Goal: Information Seeking & Learning: Learn about a topic

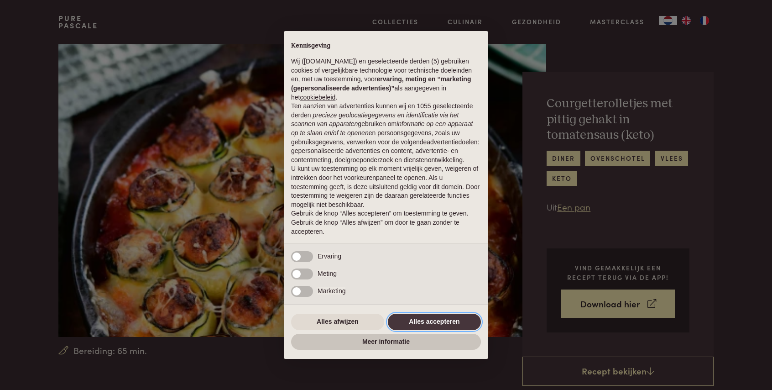
click at [430, 324] on button "Alles accepteren" at bounding box center [434, 322] width 93 height 16
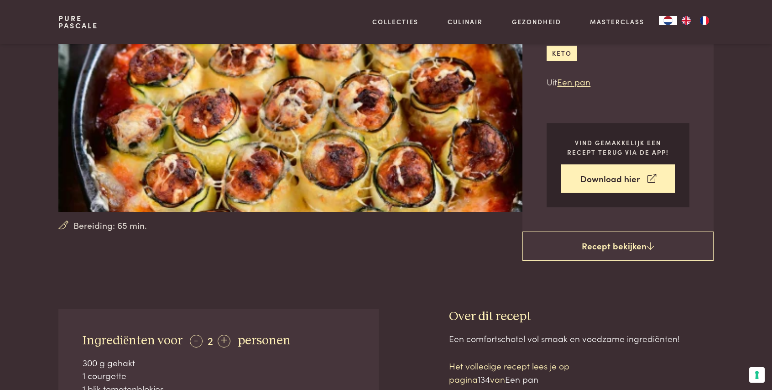
scroll to position [275, 0]
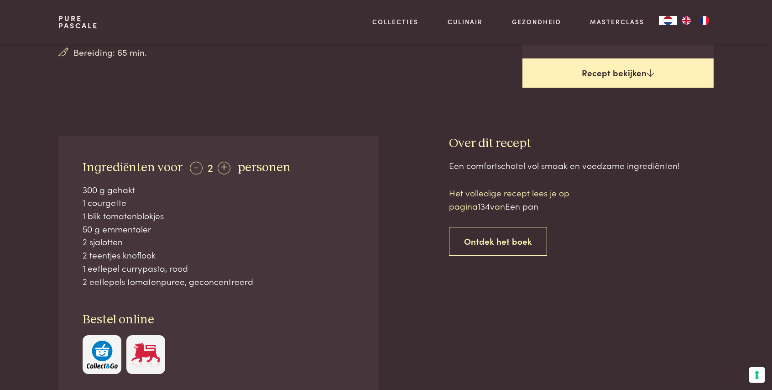
click at [621, 81] on link "Recept bekijken" at bounding box center [618, 72] width 191 height 29
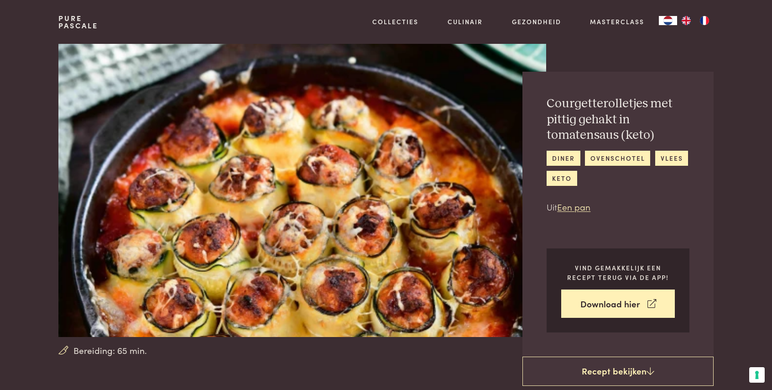
scroll to position [434, 0]
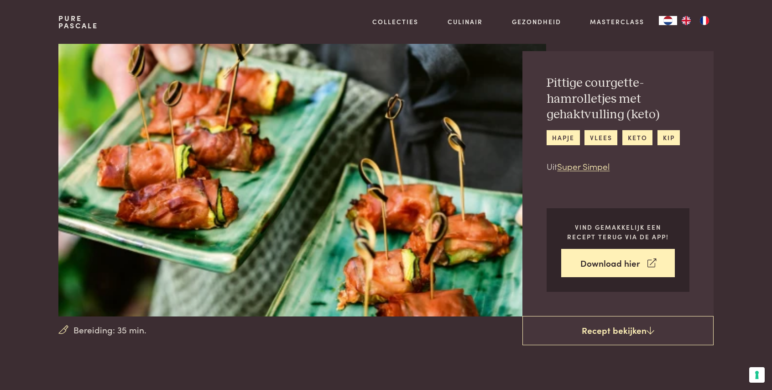
scroll to position [22, 0]
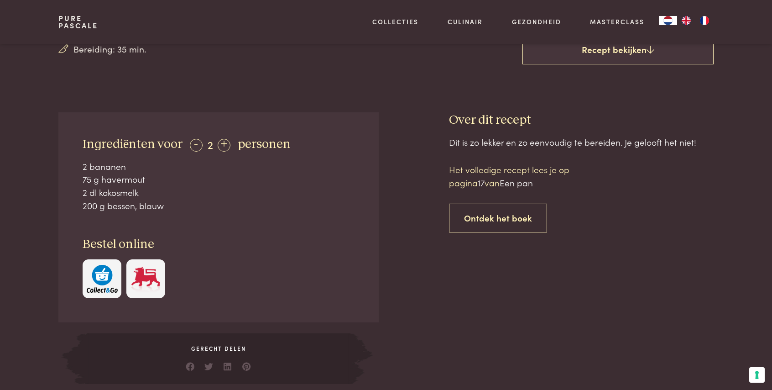
scroll to position [287, 0]
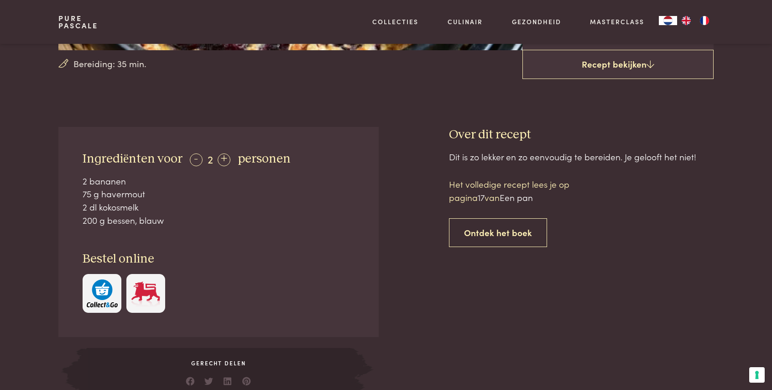
drag, startPoint x: 168, startPoint y: 217, endPoint x: 66, endPoint y: 183, distance: 107.4
click at [66, 183] on div "Ingrediënten voor - 2 + personen 2 bananen 75 g havermout 2 dl kokosmelk 200 g …" at bounding box center [218, 232] width 320 height 210
copy div "2 bananen 75 g havermout 2 dl kokosmelk 200 g bessen, blauw"
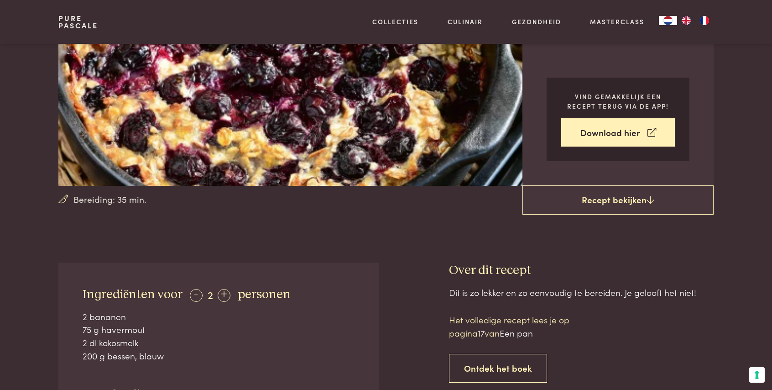
scroll to position [69, 0]
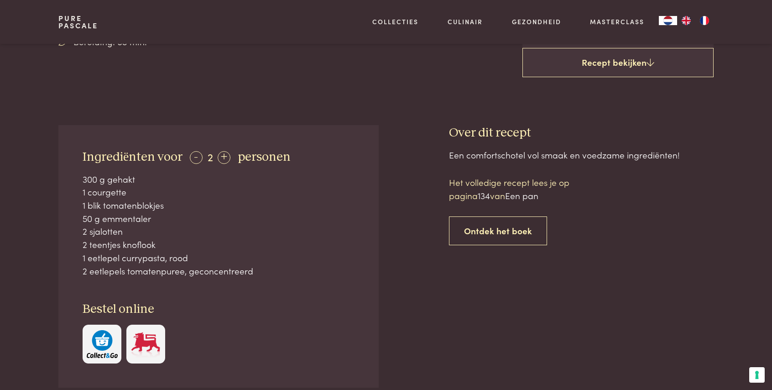
scroll to position [319, 0]
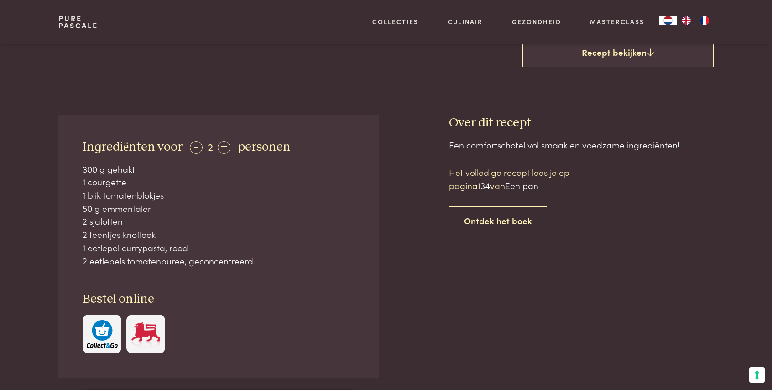
drag, startPoint x: 268, startPoint y: 262, endPoint x: 83, endPoint y: 174, distance: 204.8
click at [83, 174] on div "300 g gehakt 1 courgette 1 blik tomatenblokjes 50 g emmentaler 2 sjalotten 2 te…" at bounding box center [219, 215] width 272 height 105
copy div "300 g gehakt 1 courgette 1 blik tomatenblokjes 50 g emmentaler 2 sjalotten 2 te…"
